Goal: Task Accomplishment & Management: Manage account settings

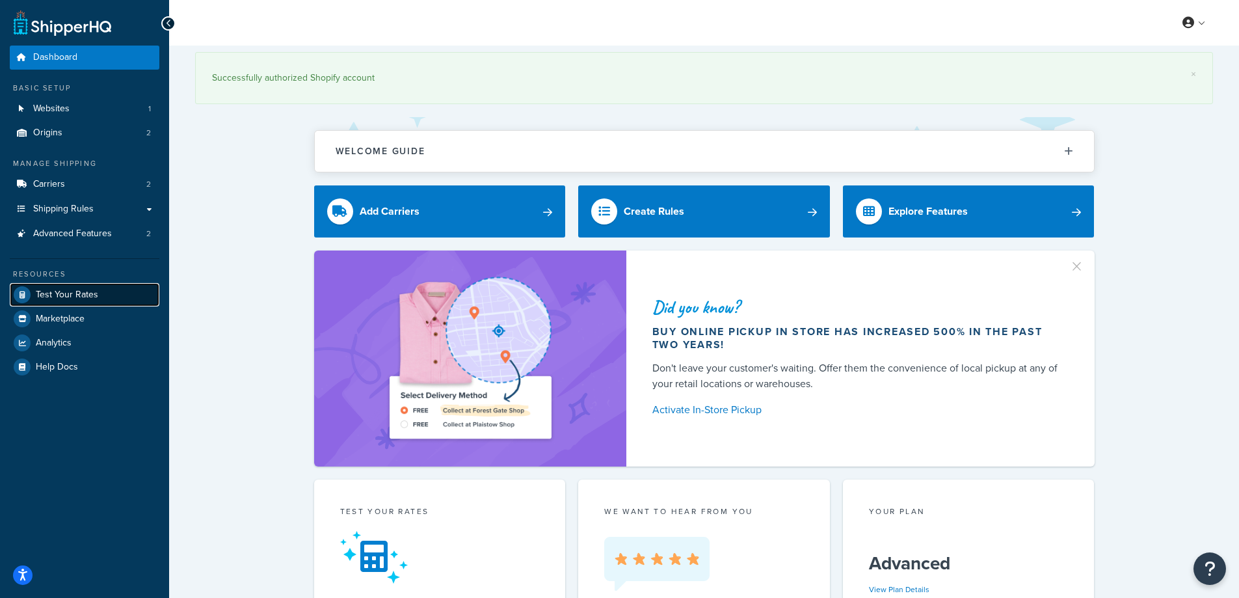
click at [100, 293] on link "Test Your Rates" at bounding box center [85, 294] width 150 height 23
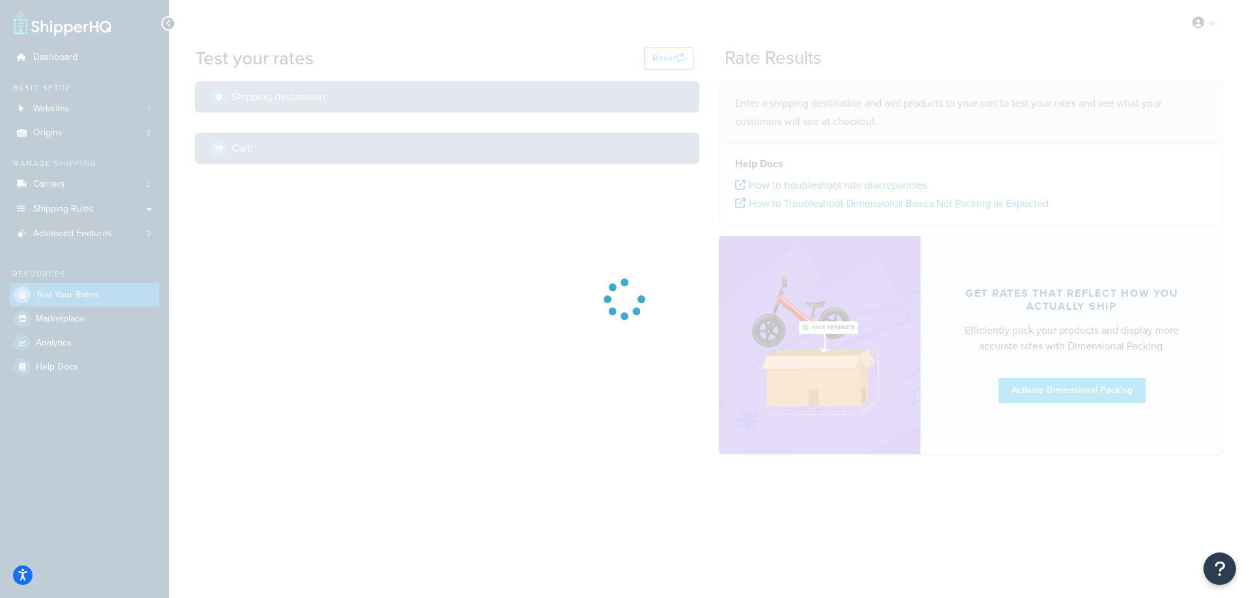
select select "TX"
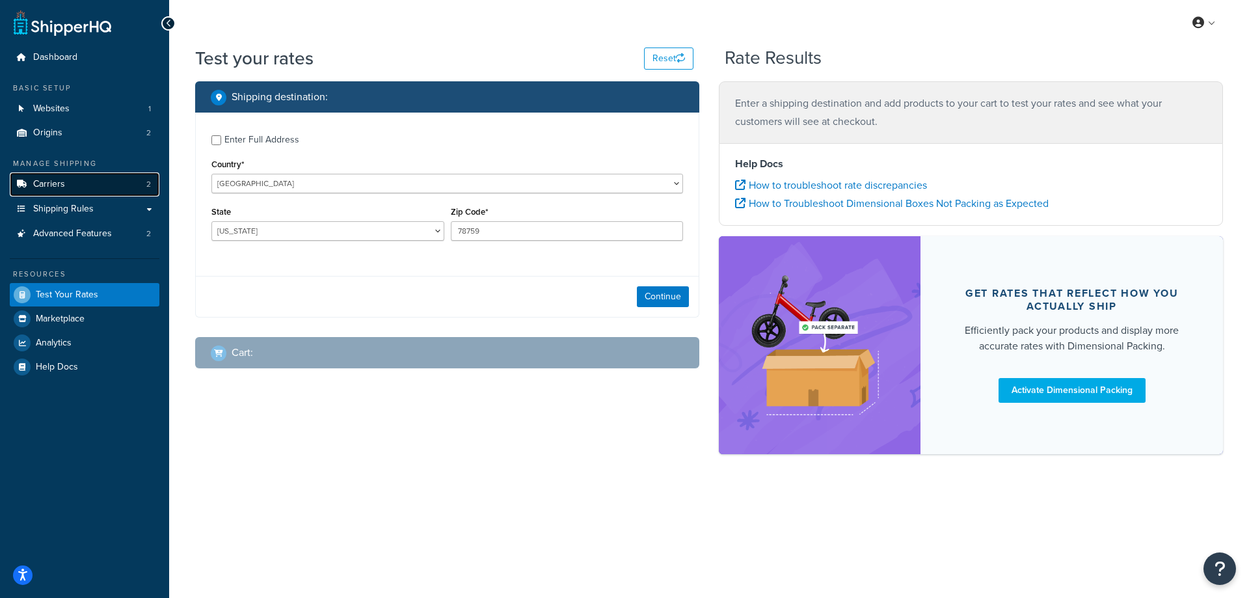
click at [84, 189] on link "Carriers 2" at bounding box center [85, 184] width 150 height 24
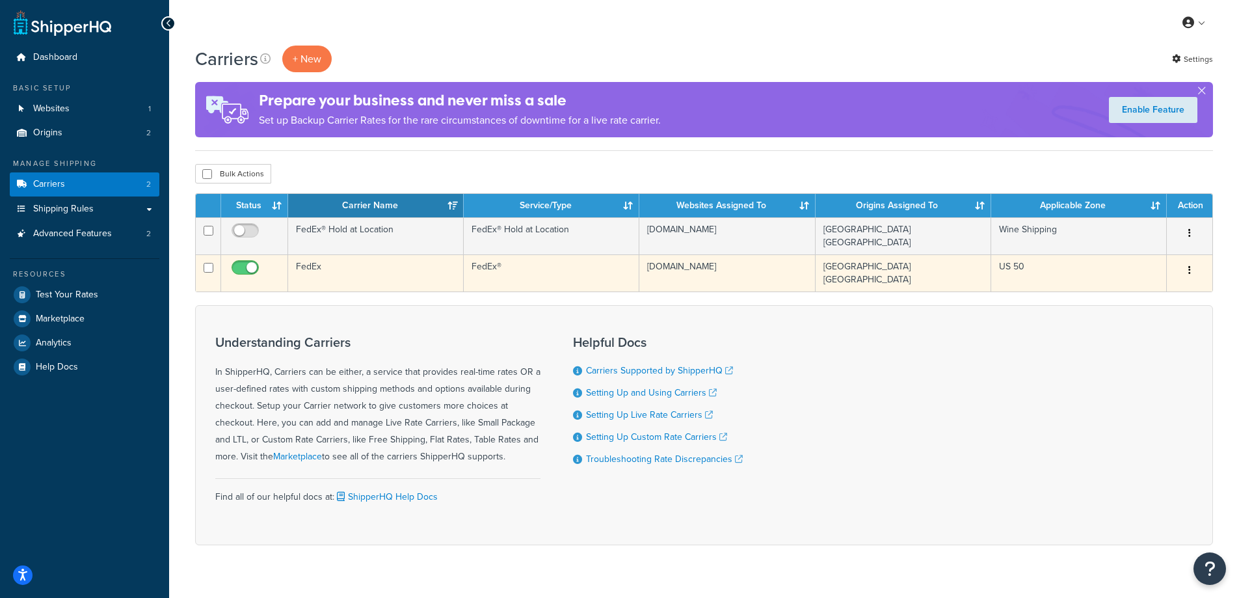
click at [306, 268] on td "FedEx" at bounding box center [376, 272] width 176 height 37
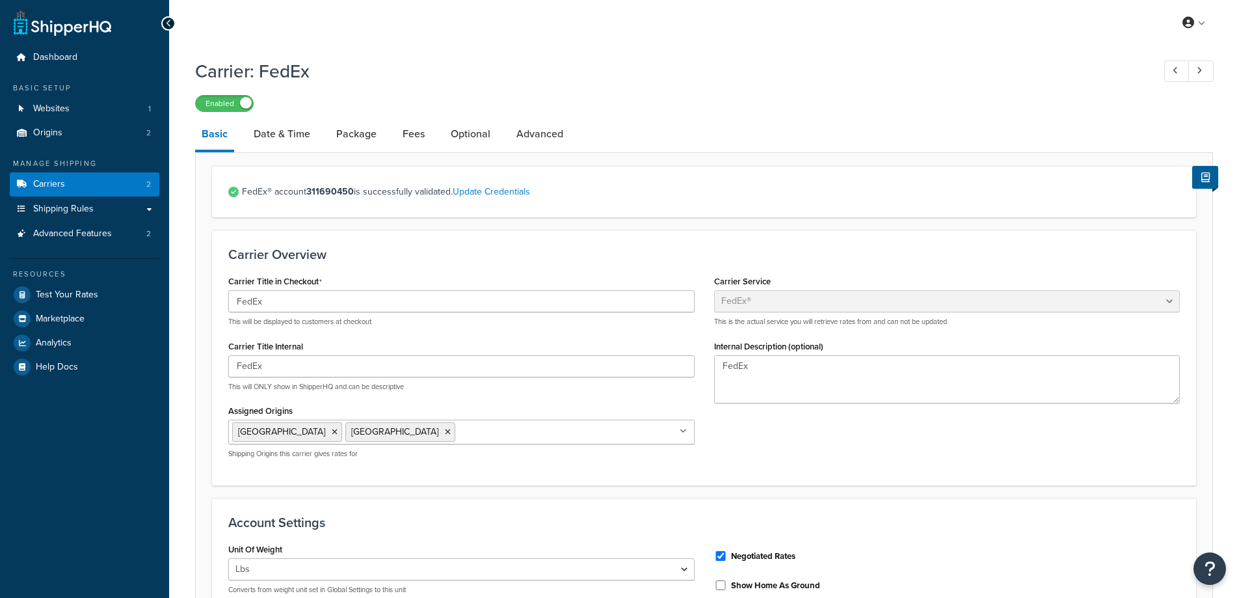
select select "fedEx"
select select "REGULAR_PICKUP"
select select "YOUR_PACKAGING"
drag, startPoint x: 356, startPoint y: 197, endPoint x: 324, endPoint y: 197, distance: 31.9
click at [324, 197] on span "FedEx® account 311690450 is successfully validated. Update Credentials" at bounding box center [711, 192] width 938 height 18
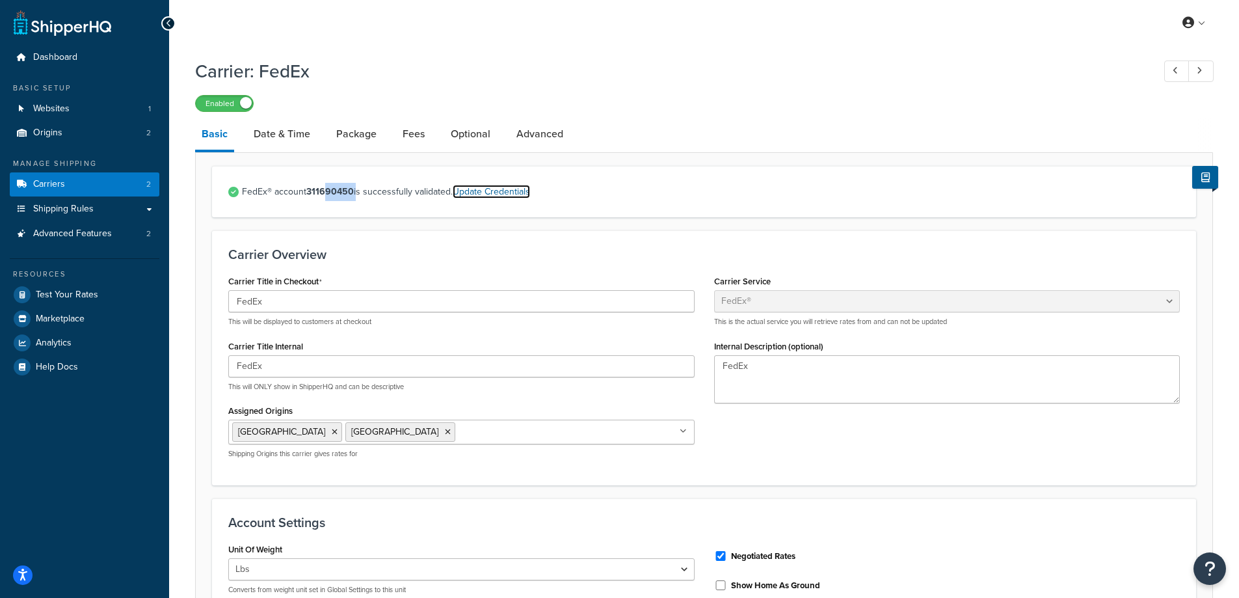
click at [500, 198] on link "Update Credentials" at bounding box center [491, 192] width 77 height 14
select select "US"
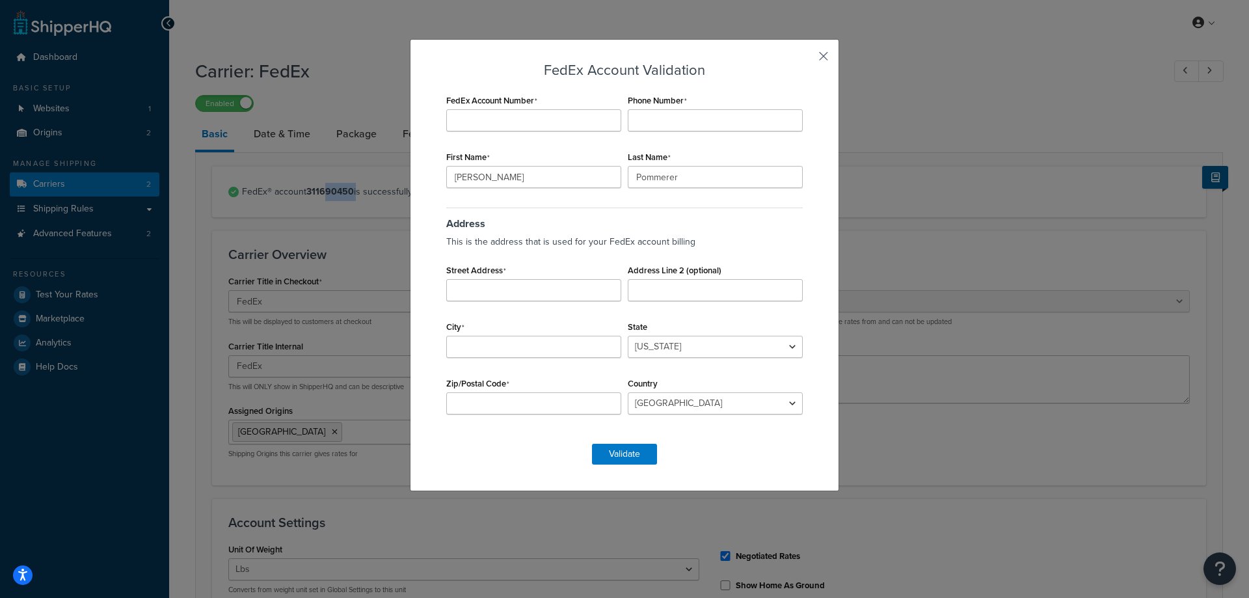
click at [806, 59] on button "button" at bounding box center [804, 60] width 3 height 3
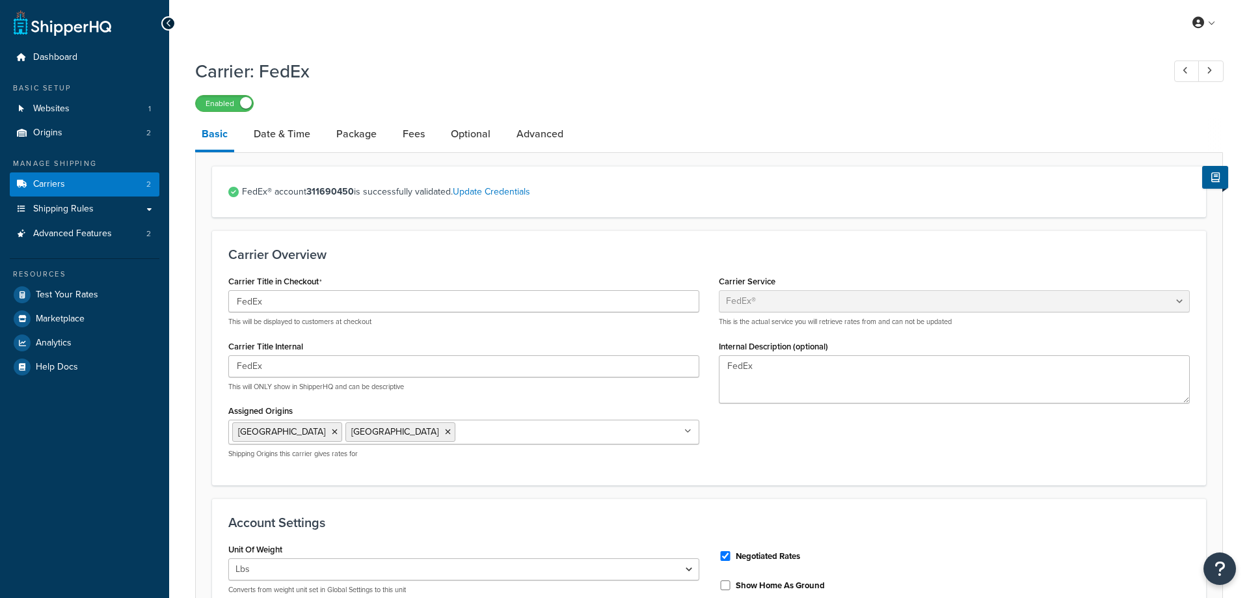
select select "fedEx"
select select "REGULAR_PICKUP"
select select "YOUR_PACKAGING"
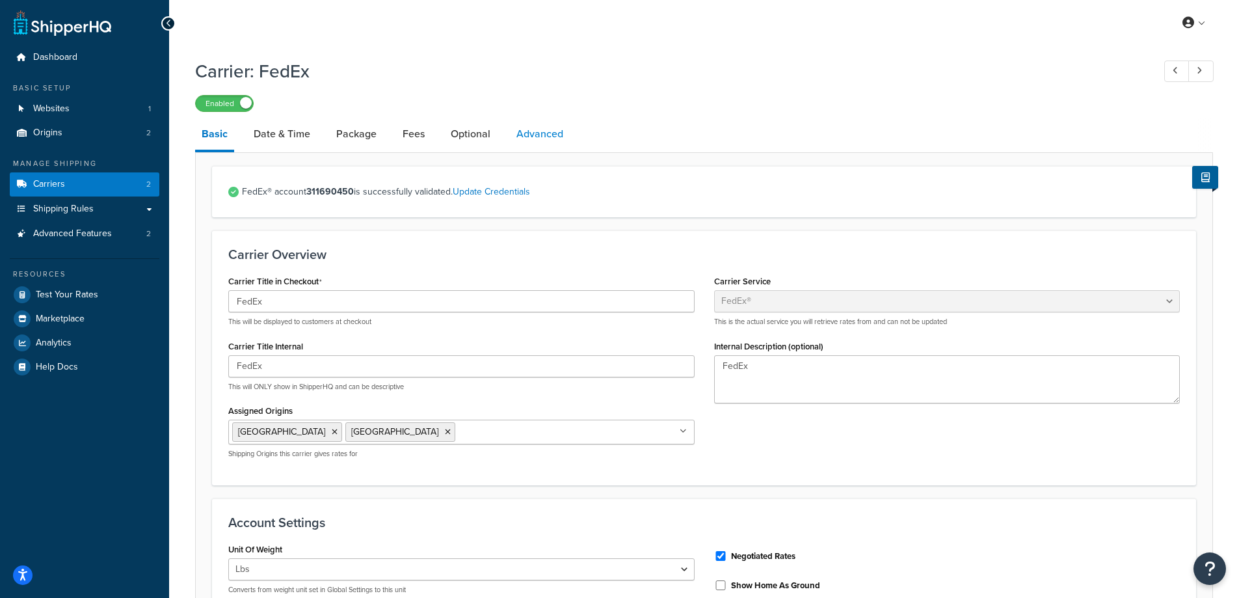
click at [528, 133] on link "Advanced" at bounding box center [540, 133] width 60 height 31
select select "false"
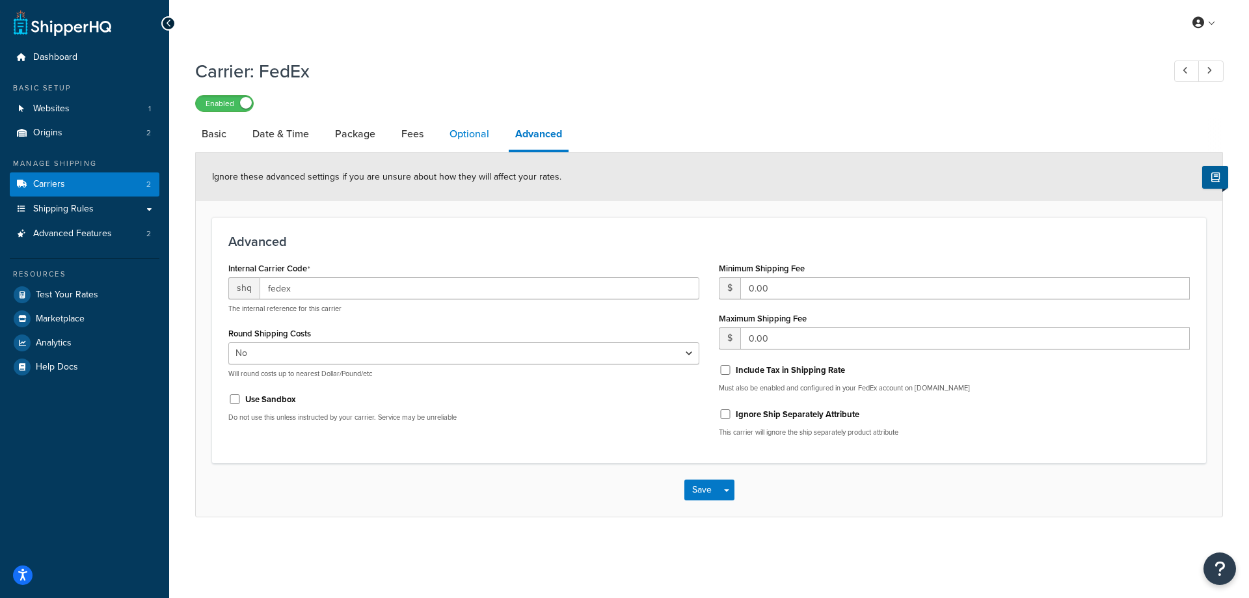
click at [459, 137] on link "Optional" at bounding box center [469, 133] width 53 height 31
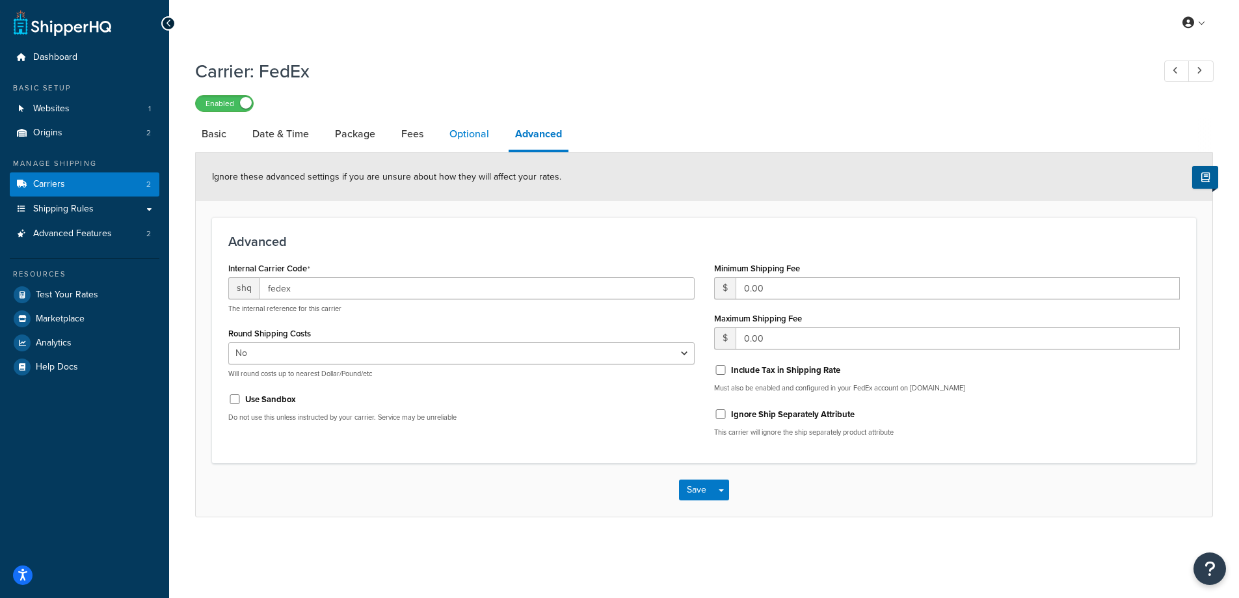
select select "business"
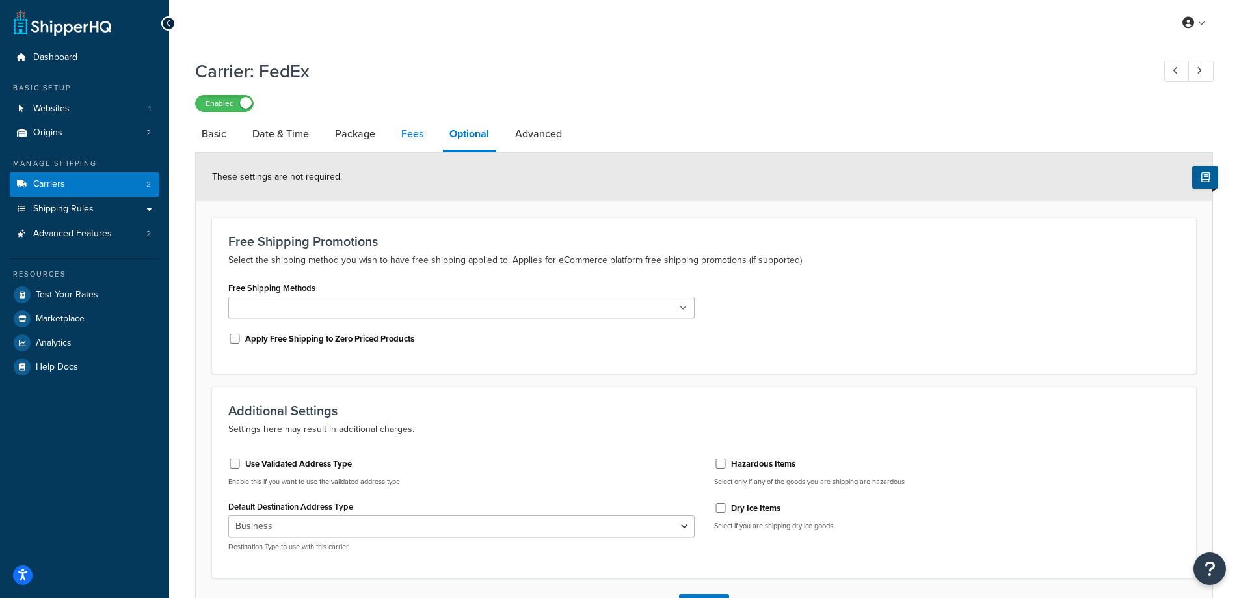
click at [410, 133] on link "Fees" at bounding box center [412, 133] width 35 height 31
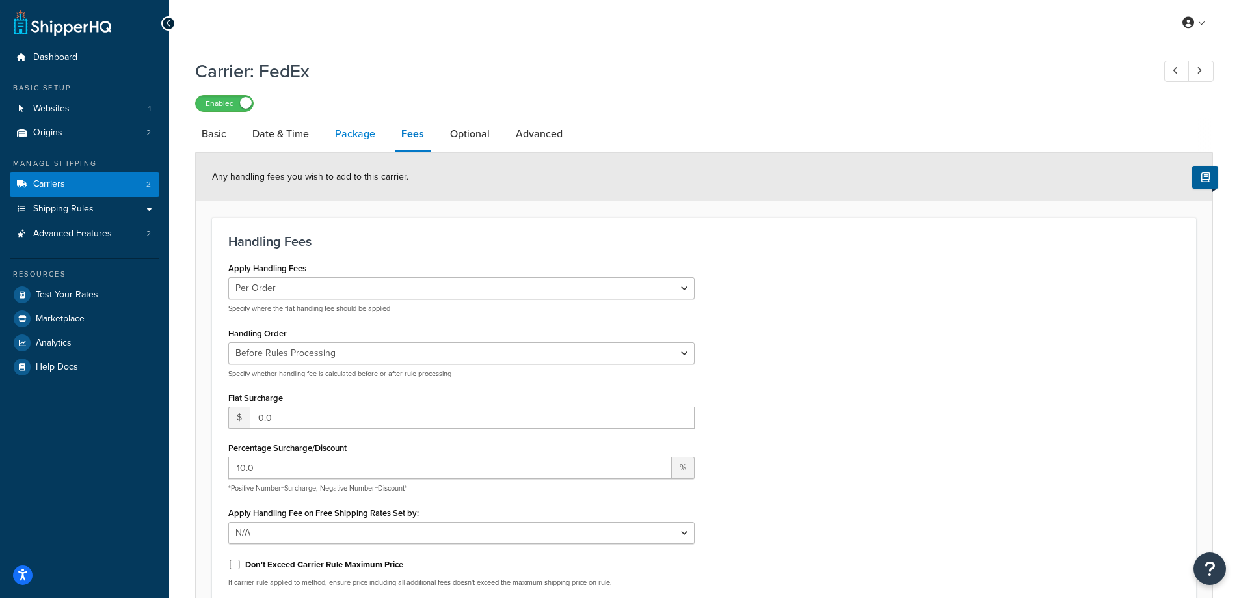
click at [356, 137] on link "Package" at bounding box center [354, 133] width 53 height 31
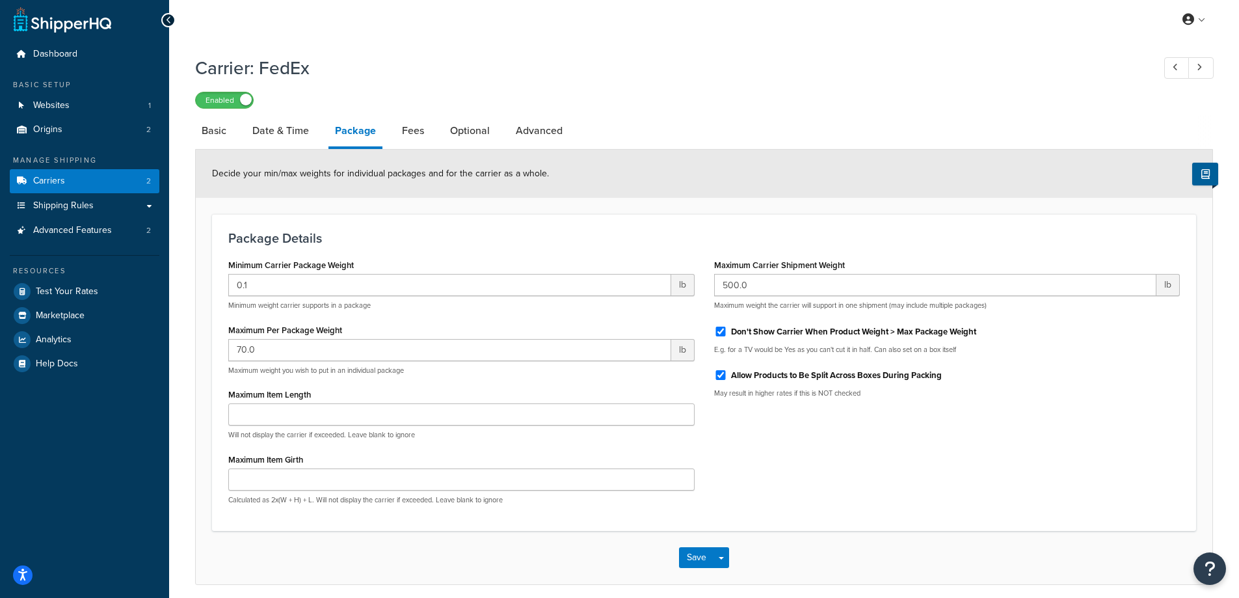
scroll to position [57, 0]
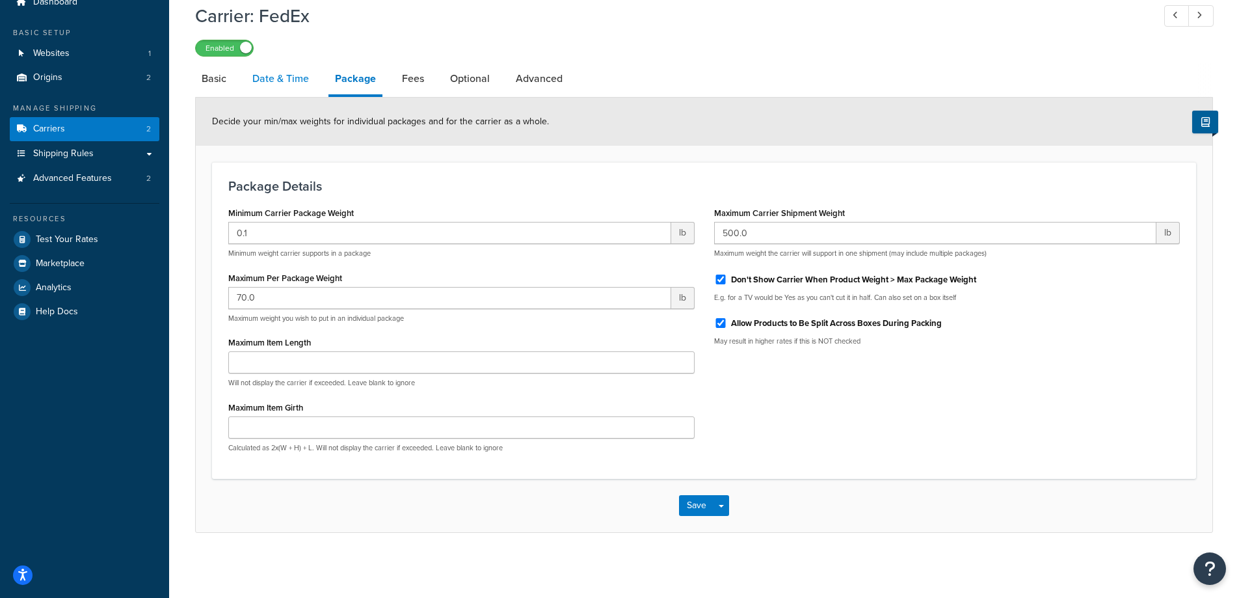
click at [287, 75] on link "Date & Time" at bounding box center [281, 78] width 70 height 31
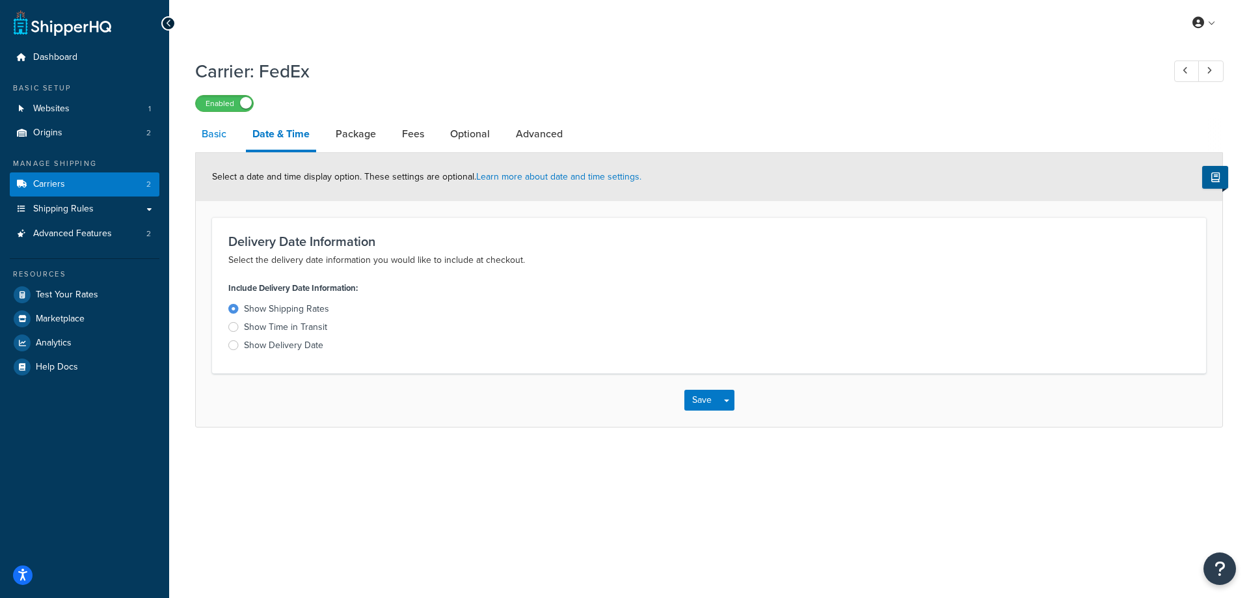
click at [212, 138] on link "Basic" at bounding box center [214, 133] width 38 height 31
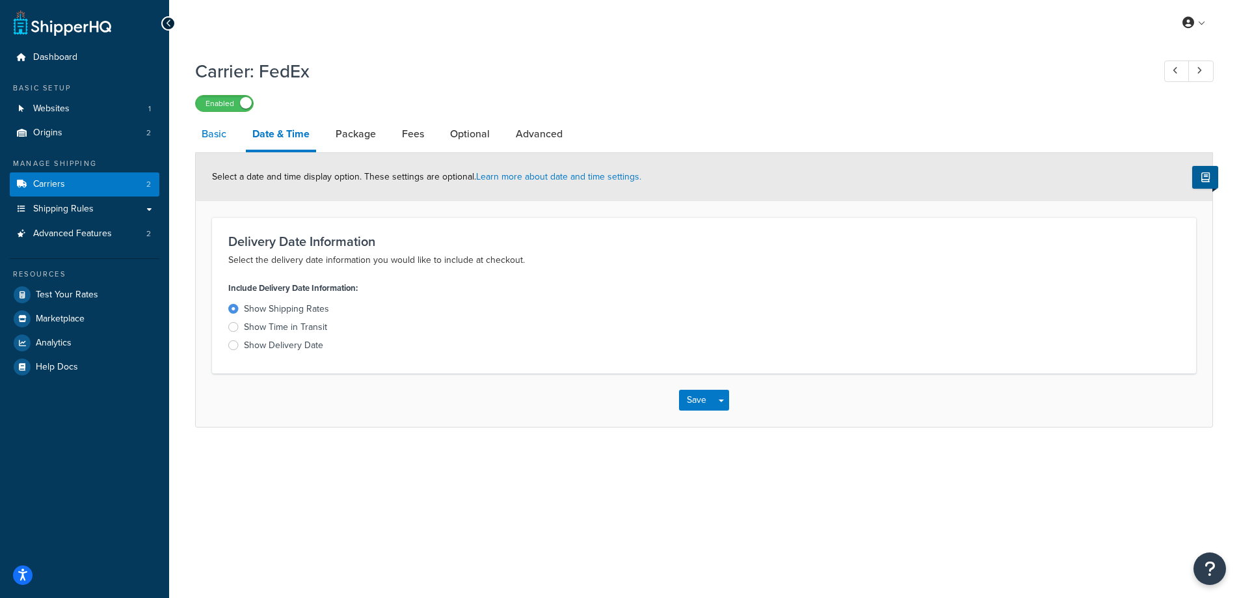
select select "fedEx"
select select "REGULAR_PICKUP"
select select "YOUR_PACKAGING"
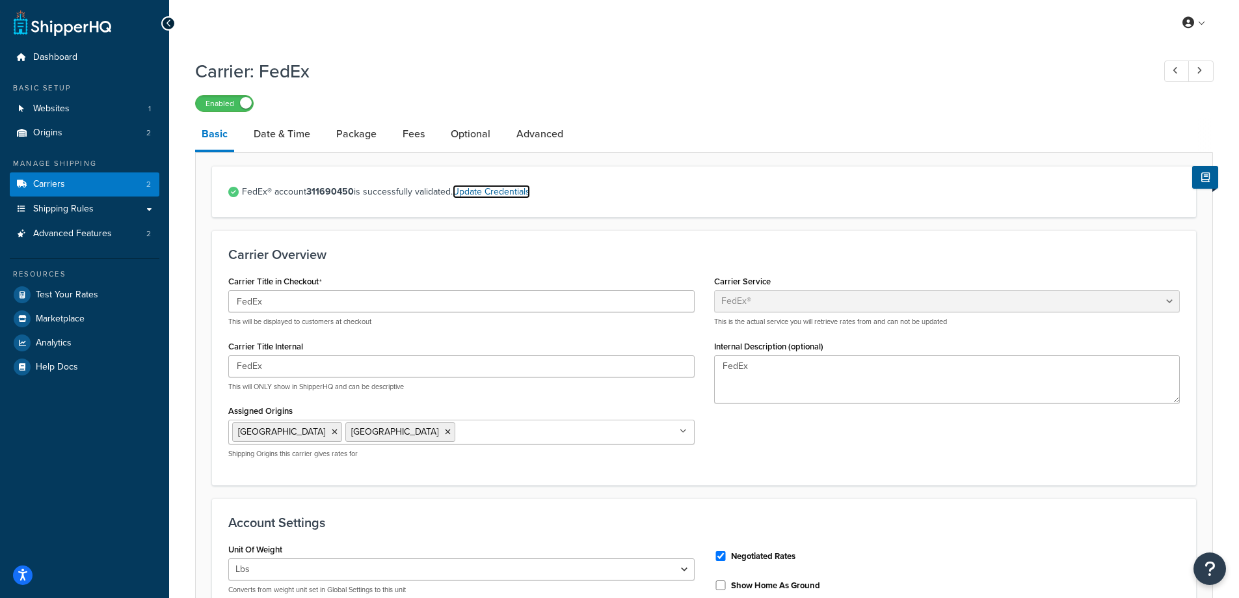
click at [492, 187] on link "Update Credentials" at bounding box center [491, 192] width 77 height 14
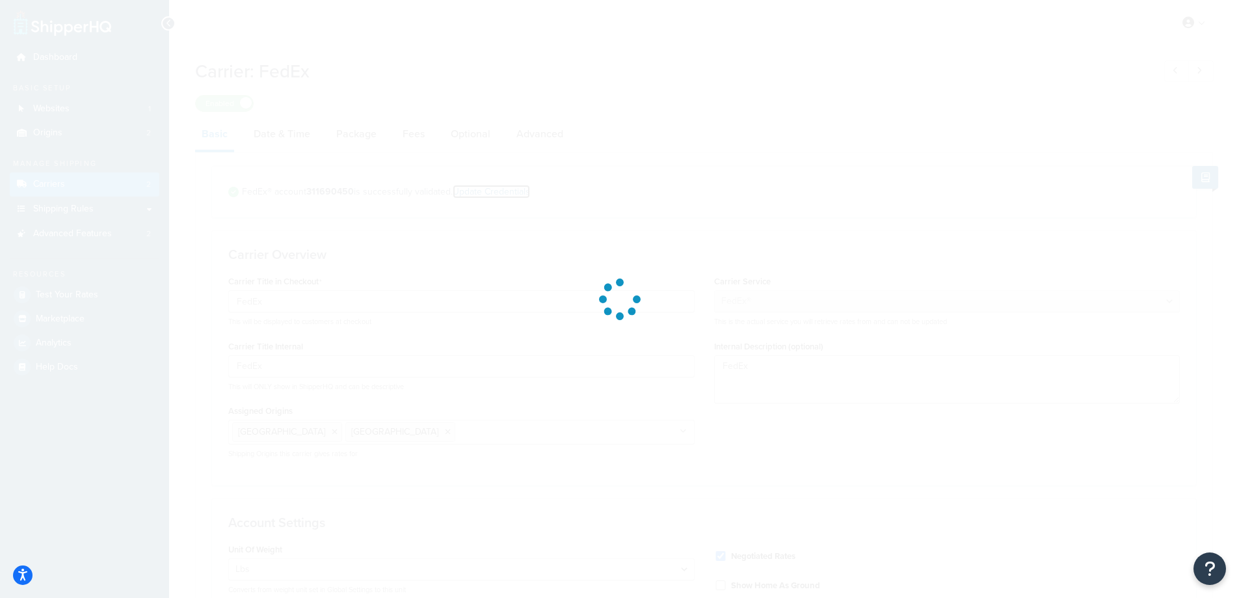
select select "US"
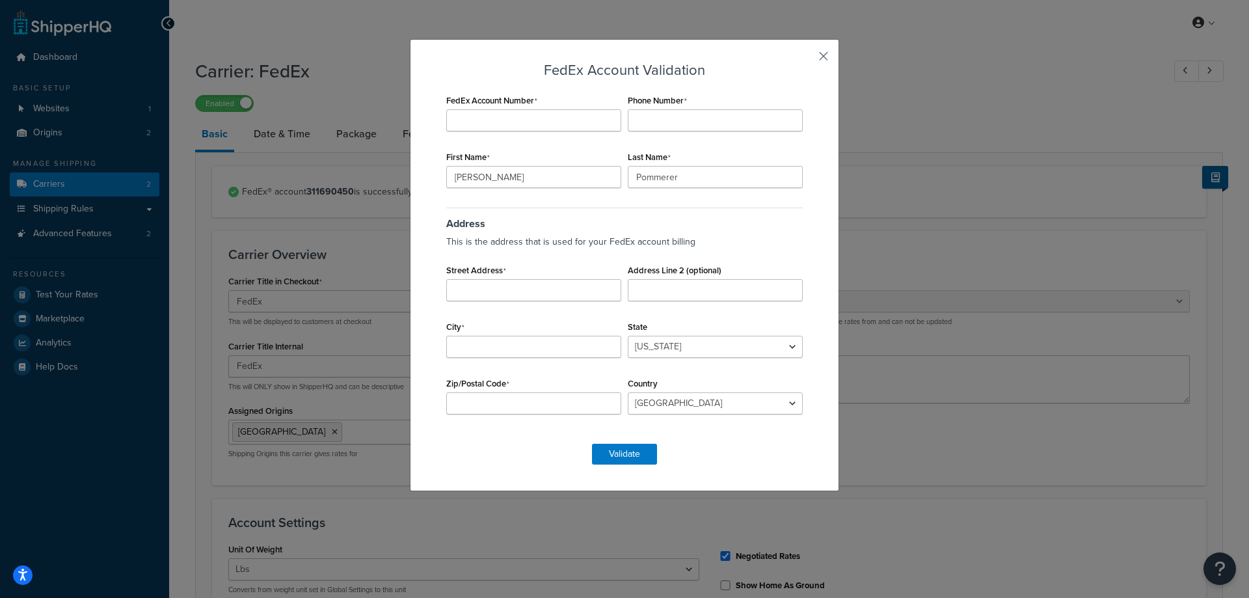
click at [806, 59] on button "button" at bounding box center [804, 60] width 3 height 3
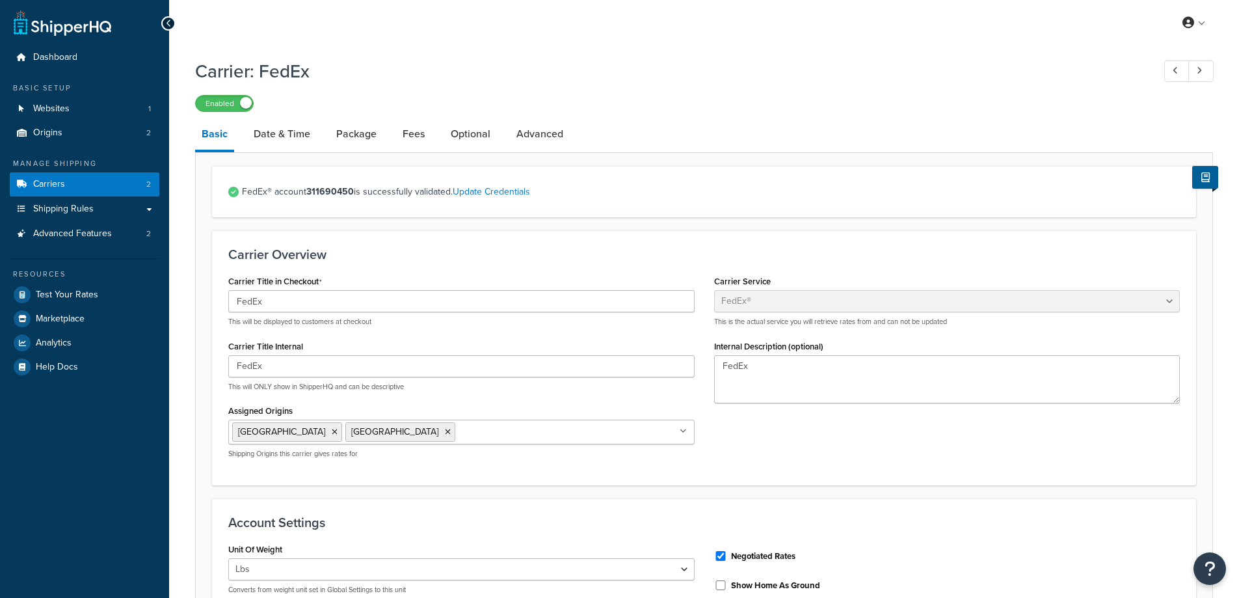
select select "fedEx"
select select "REGULAR_PICKUP"
select select "YOUR_PACKAGING"
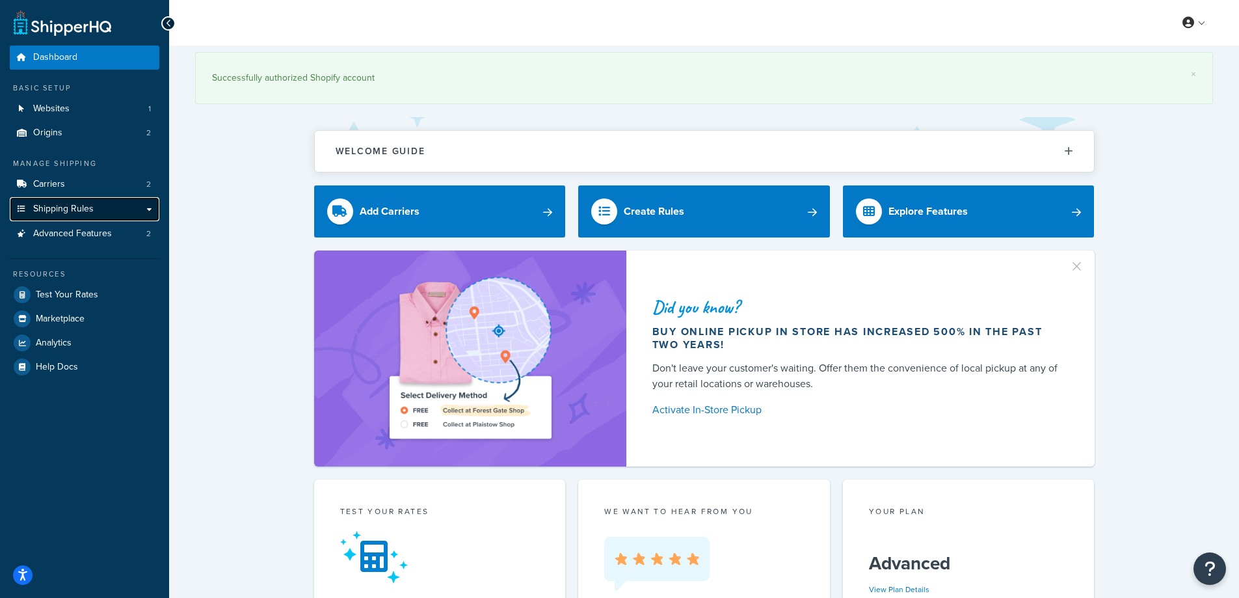
click at [88, 211] on span "Shipping Rules" at bounding box center [63, 209] width 60 height 11
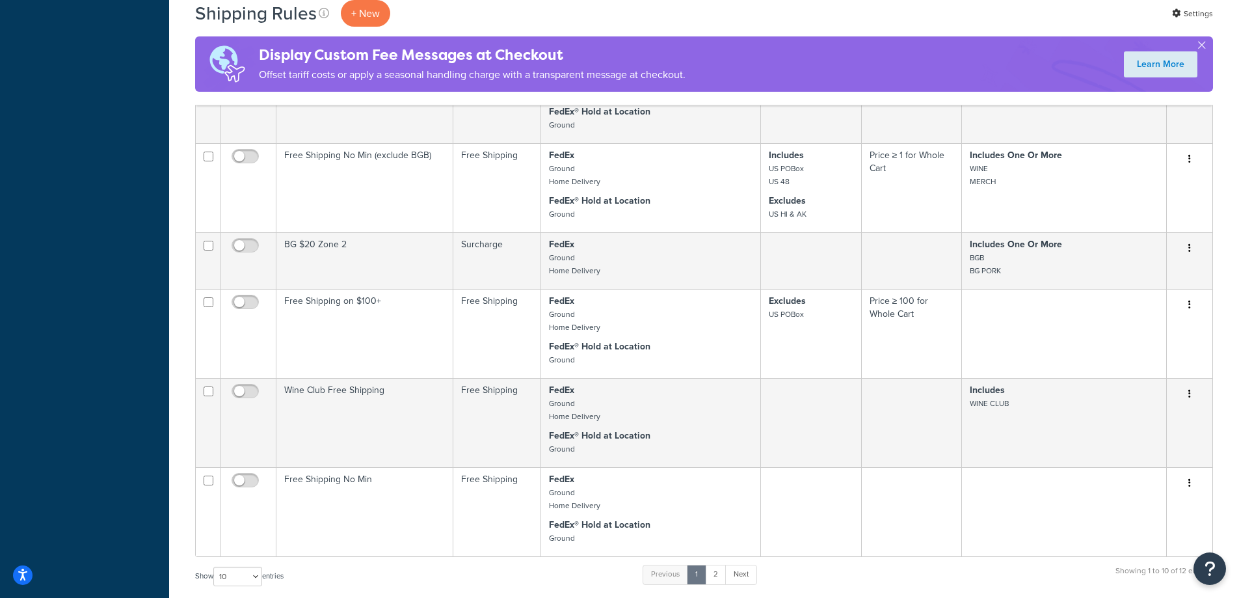
scroll to position [585, 0]
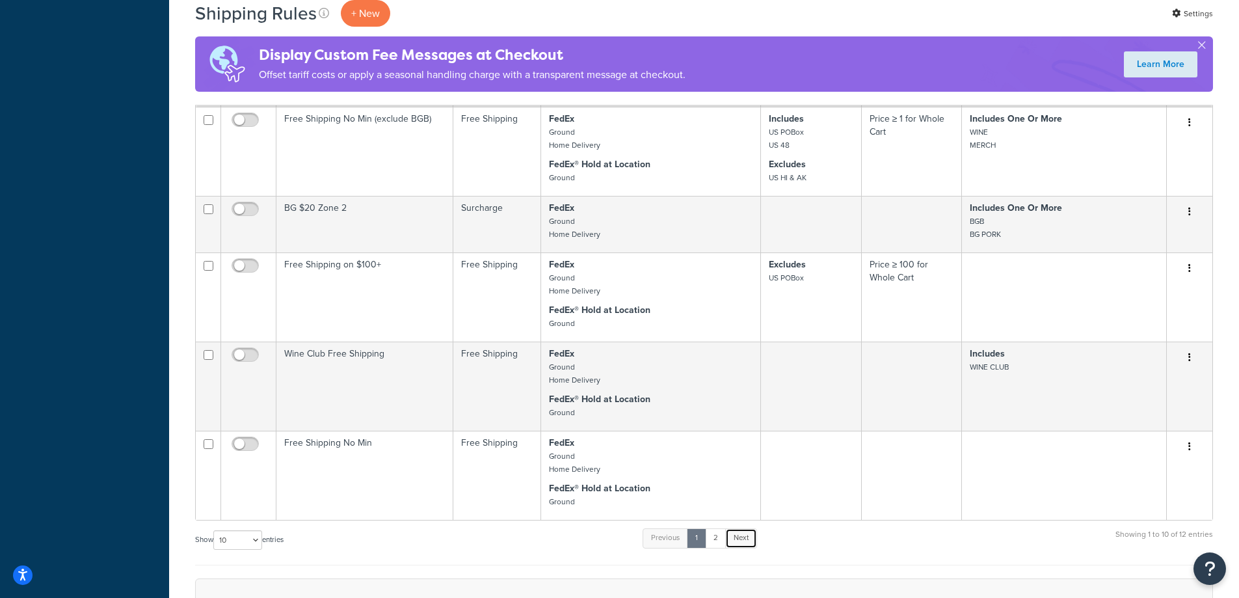
click at [743, 541] on link "Next" at bounding box center [741, 538] width 32 height 20
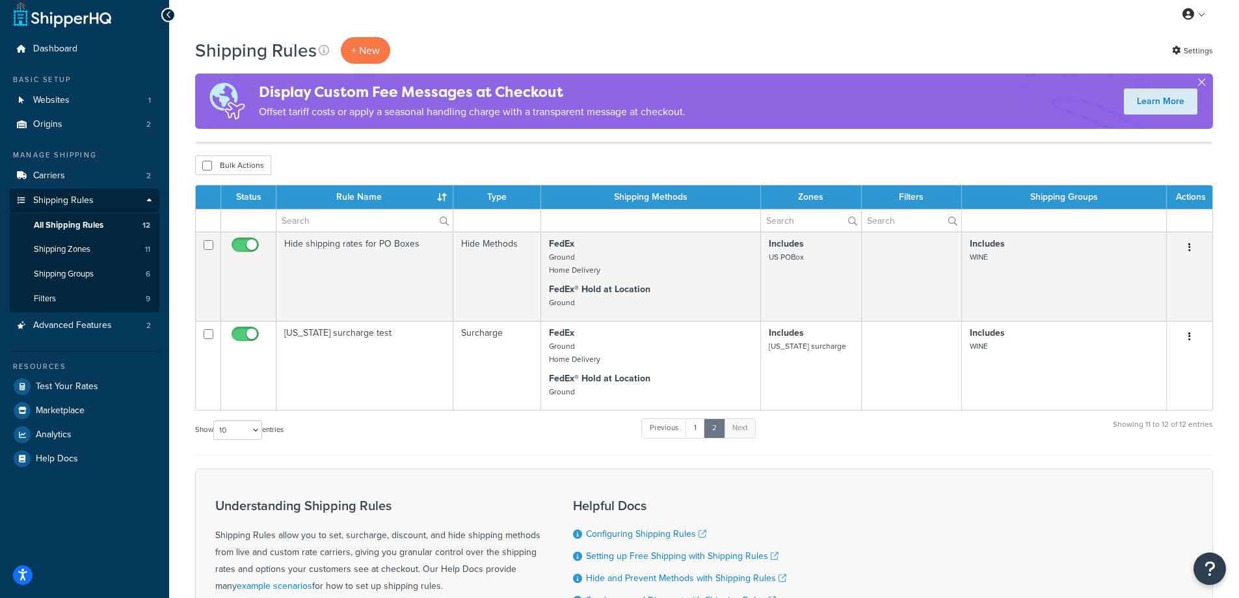
scroll to position [0, 0]
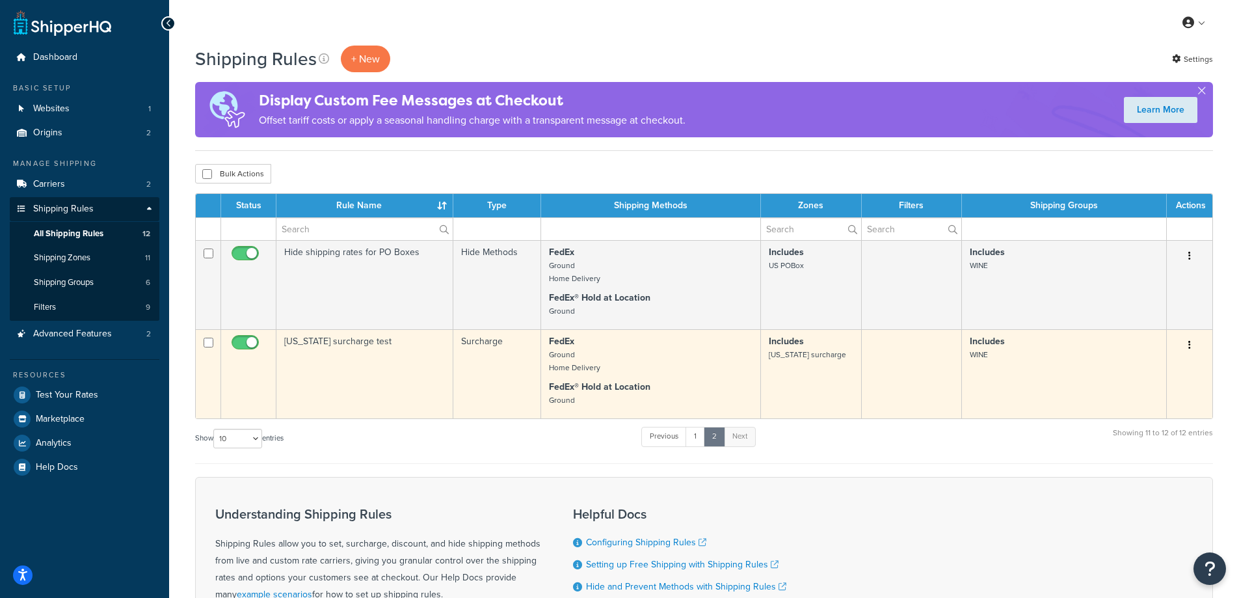
click at [245, 350] on input "checkbox" at bounding box center [247, 346] width 36 height 16
checkbox input "false"
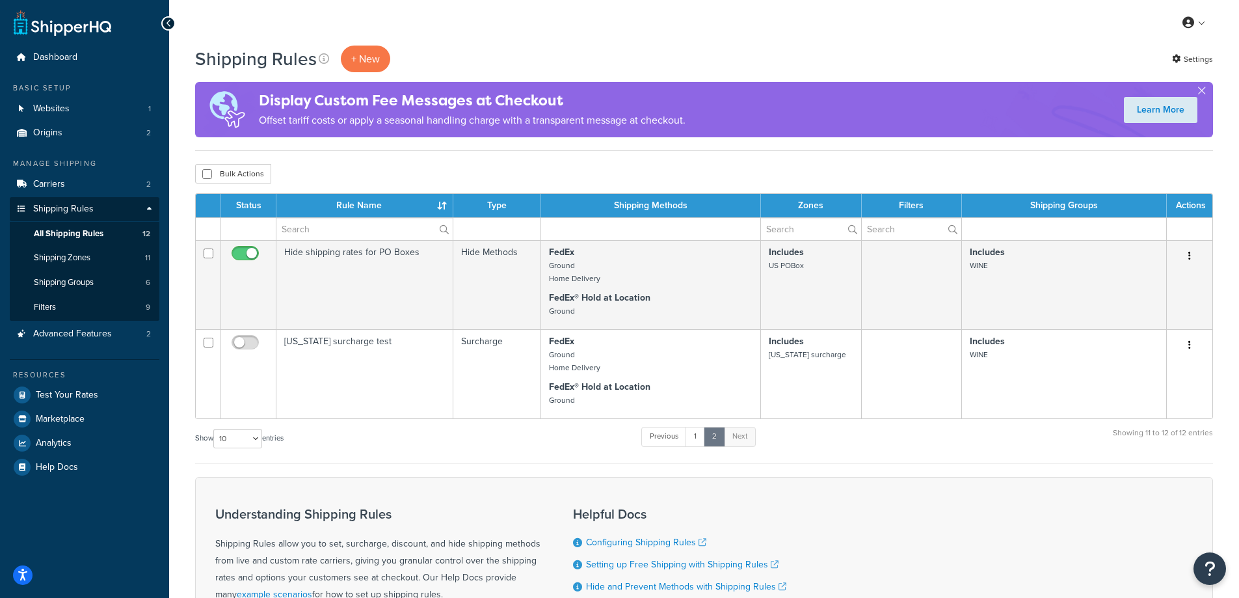
click at [859, 463] on div "Show 10 15 25 50 100 1000 entries Previous 1 2 Next Showing 11 to 12 of 12 entr…" at bounding box center [704, 444] width 1018 height 38
